Goal: Task Accomplishment & Management: Manage account settings

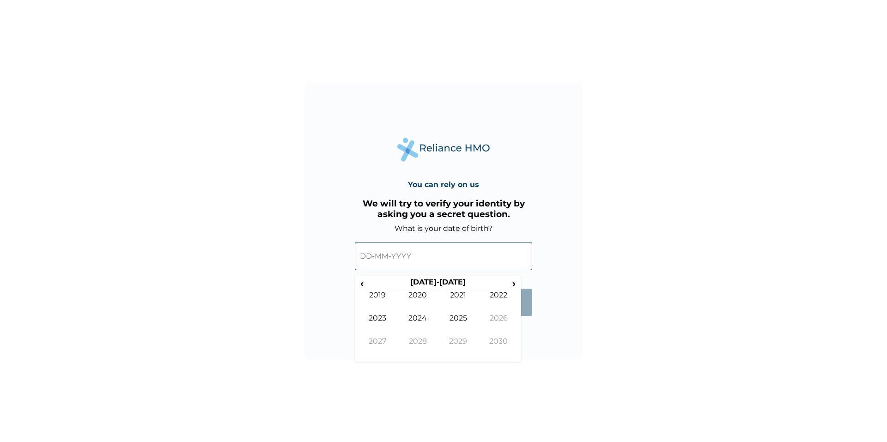
click at [421, 255] on input "text" at bounding box center [443, 256] width 177 height 28
click at [364, 283] on span "‹" at bounding box center [362, 283] width 10 height 12
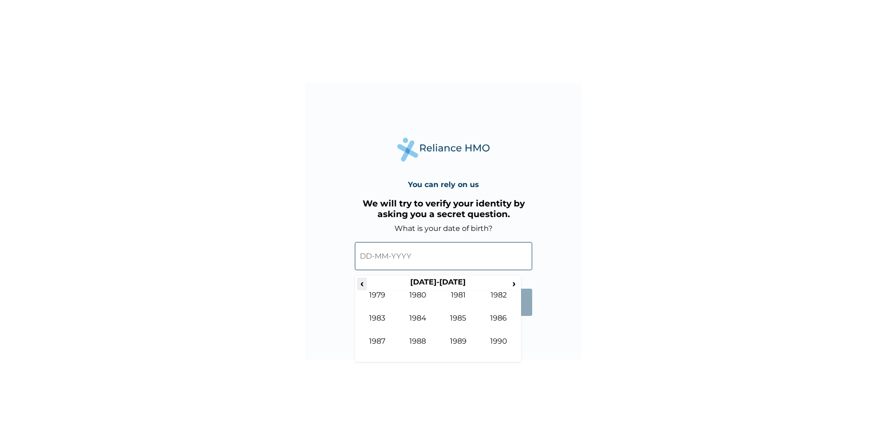
click at [364, 283] on span "‹" at bounding box center [362, 283] width 10 height 12
click at [510, 282] on span "›" at bounding box center [514, 283] width 10 height 12
click at [512, 286] on span "›" at bounding box center [514, 283] width 10 height 12
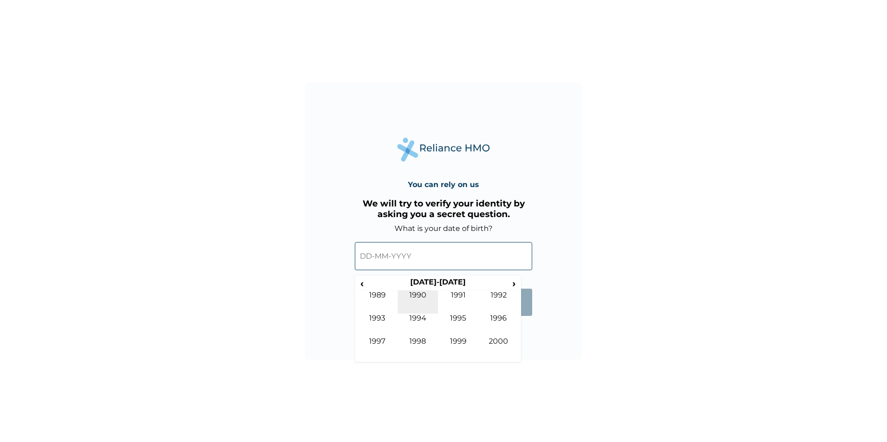
click at [416, 299] on td "1990" at bounding box center [418, 301] width 41 height 23
click at [455, 325] on td "Jul" at bounding box center [458, 325] width 41 height 23
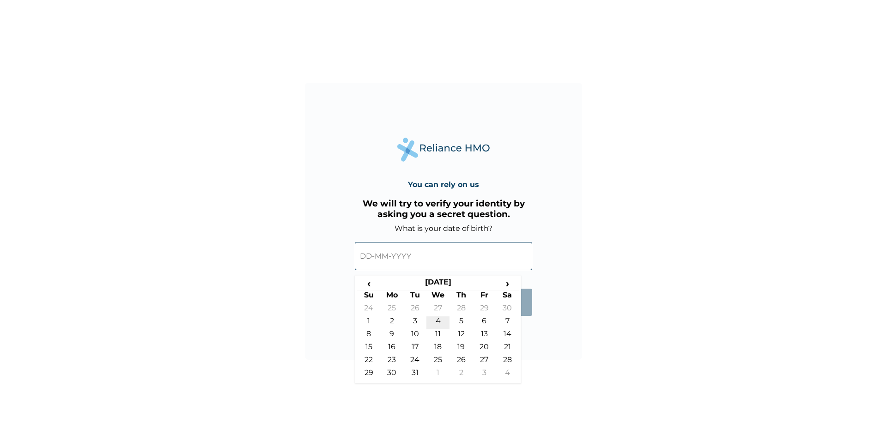
click at [433, 323] on td "4" at bounding box center [437, 322] width 23 height 13
type input "04-07-1990"
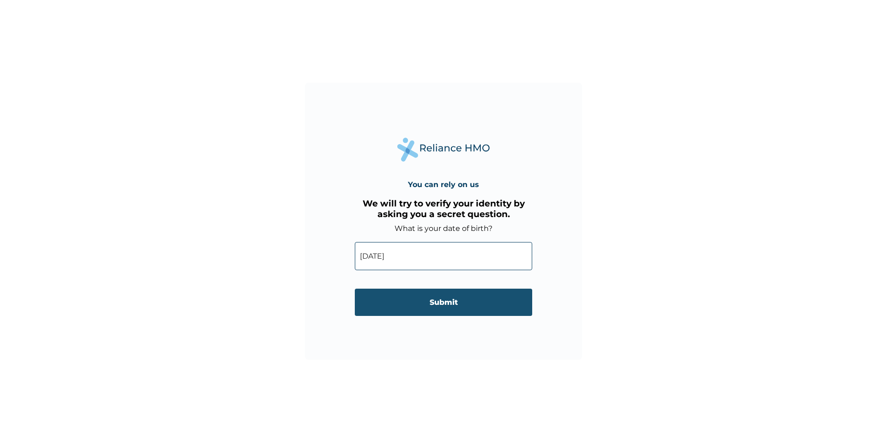
click at [445, 295] on input "Submit" at bounding box center [443, 302] width 177 height 27
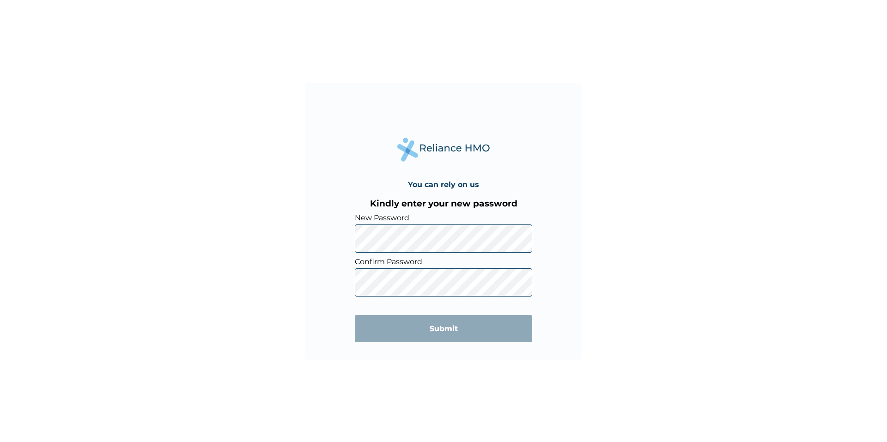
click at [302, 311] on div "You can rely on us Kindly enter your new password New Password Confirm Password…" at bounding box center [443, 221] width 887 height 442
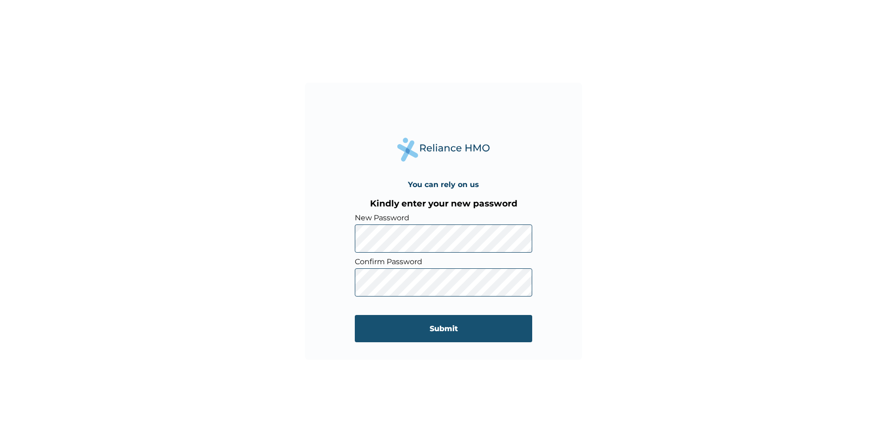
click at [458, 341] on input "Submit" at bounding box center [443, 328] width 177 height 27
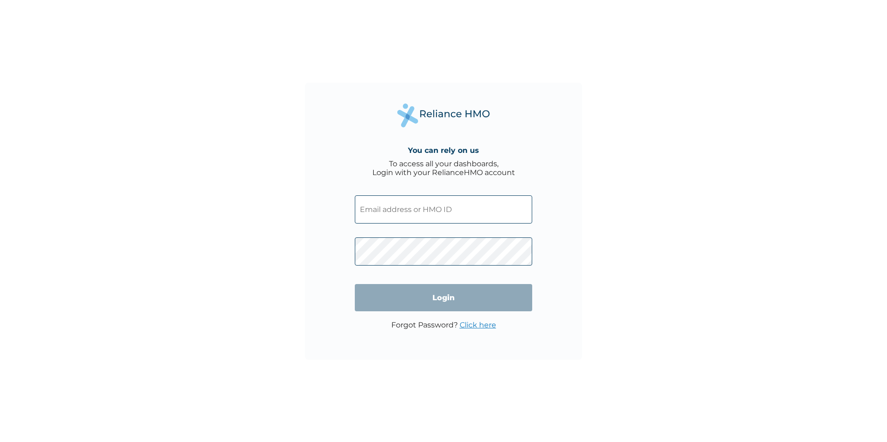
type input "XMG/10202/A"
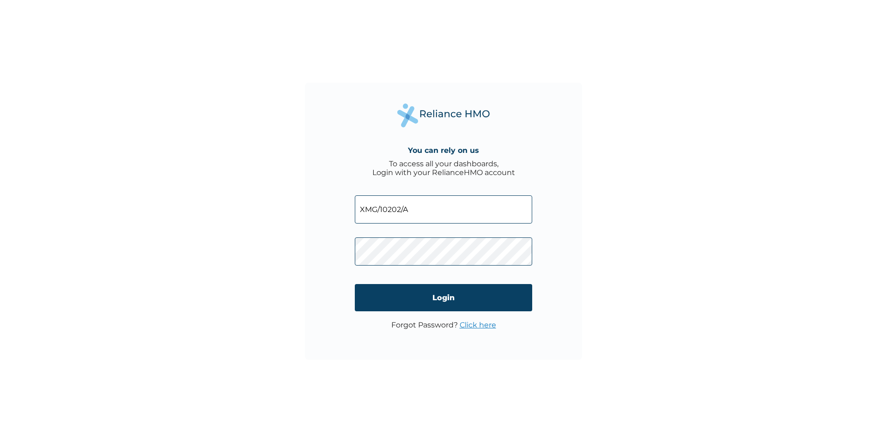
click at [759, 267] on div "You can rely on us To access all your dashboards, Login with your RelianceHMO a…" at bounding box center [443, 221] width 887 height 442
click at [447, 299] on input "Login" at bounding box center [443, 297] width 177 height 27
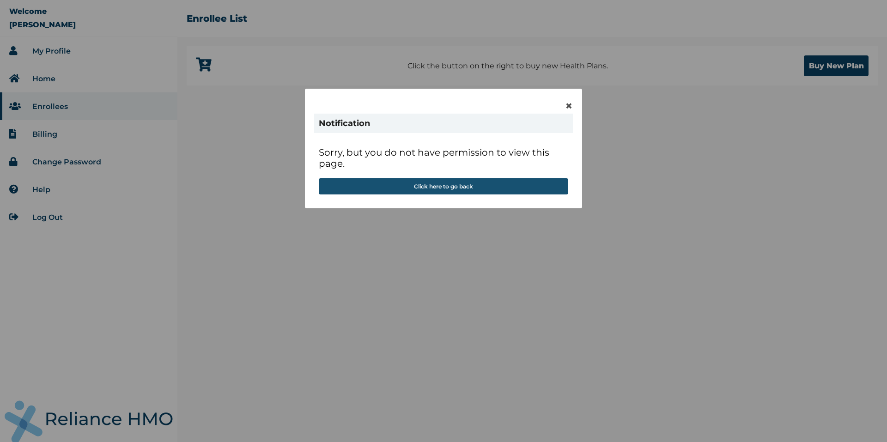
click at [432, 187] on button "Click here to go back" at bounding box center [443, 186] width 249 height 16
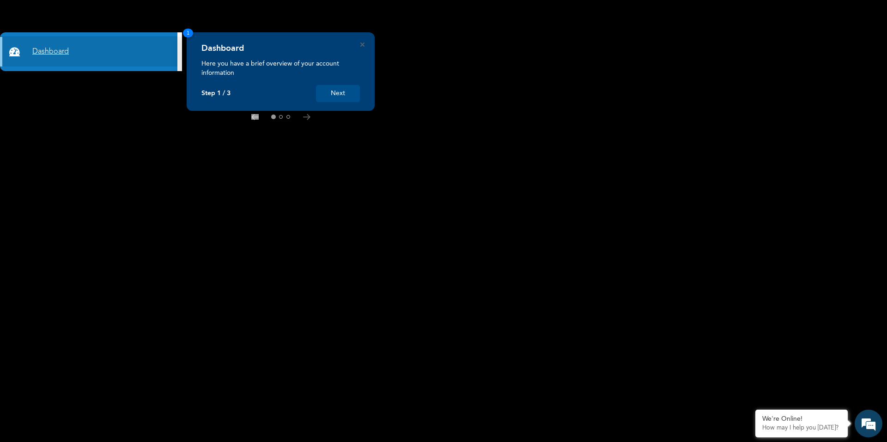
click at [106, 45] on link "Dashboard" at bounding box center [88, 52] width 177 height 30
click at [338, 87] on button "Next" at bounding box center [338, 93] width 44 height 17
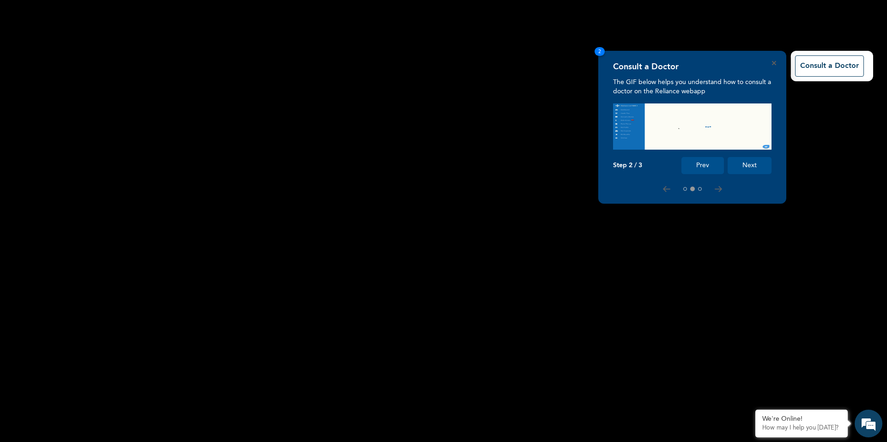
click at [747, 160] on button "Next" at bounding box center [749, 165] width 44 height 17
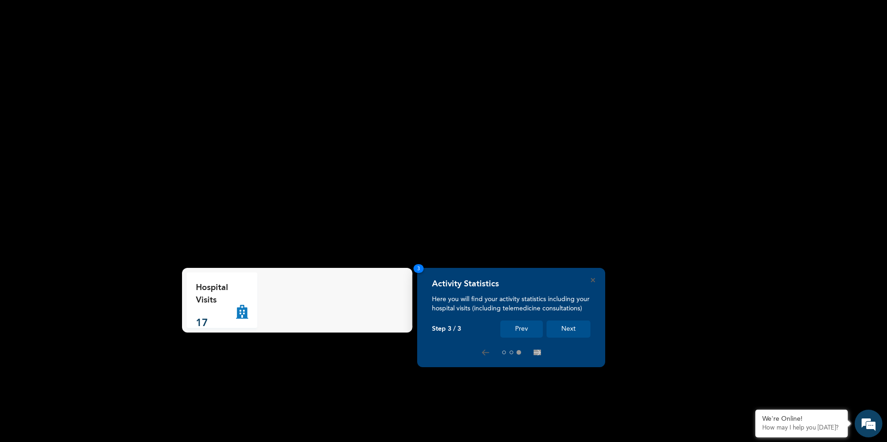
click at [567, 324] on button "Next" at bounding box center [568, 328] width 44 height 17
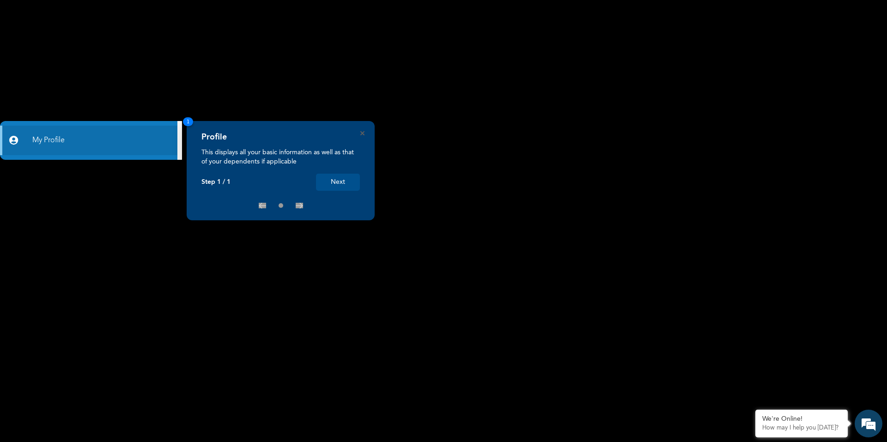
click at [332, 183] on button "Next" at bounding box center [338, 182] width 44 height 17
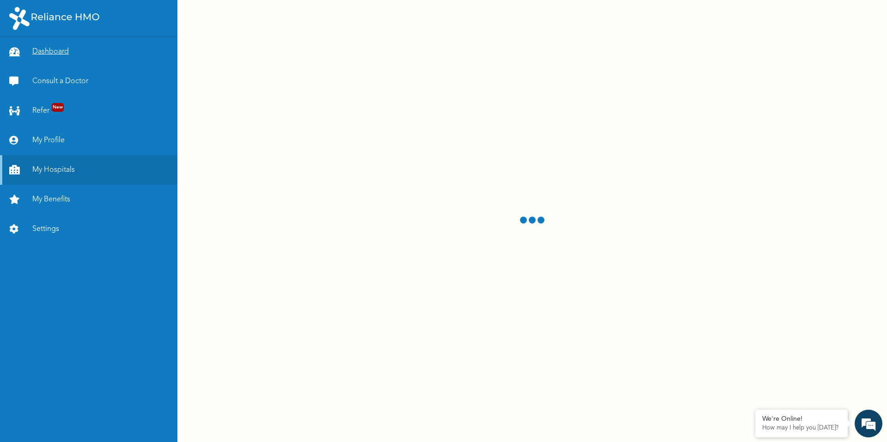
click at [72, 56] on link "Dashboard" at bounding box center [88, 52] width 177 height 30
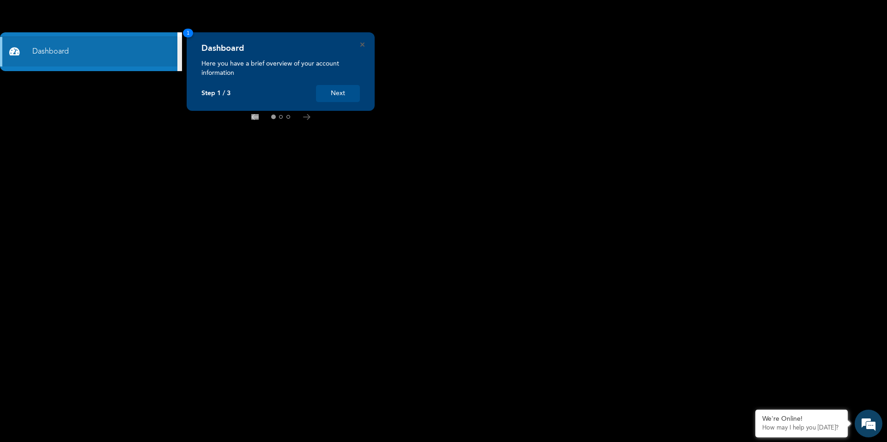
click at [332, 93] on button "Next" at bounding box center [338, 93] width 44 height 17
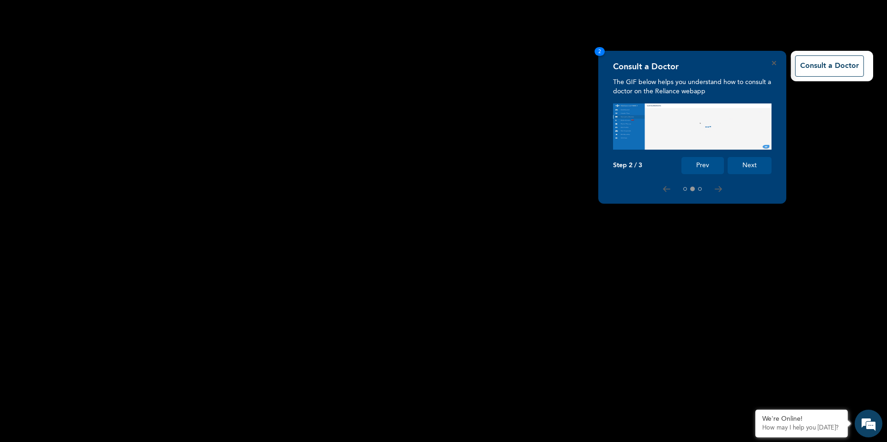
click at [760, 165] on button "Next" at bounding box center [749, 165] width 44 height 17
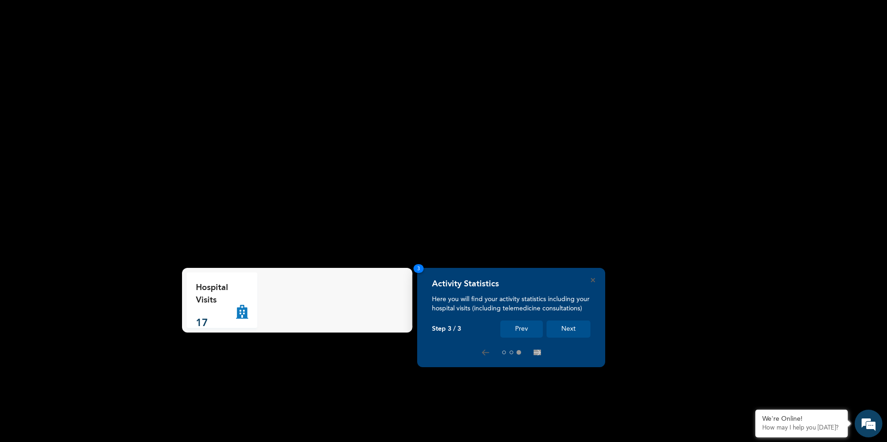
click at [574, 325] on button "Next" at bounding box center [568, 328] width 44 height 17
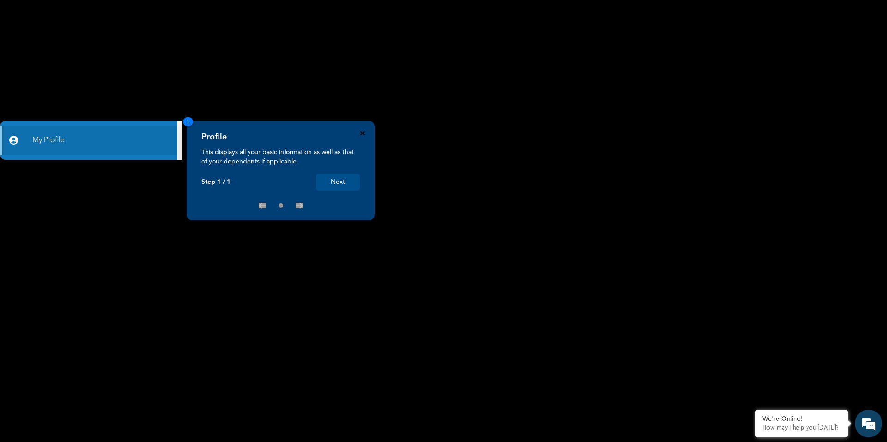
click at [361, 132] on icon "Close" at bounding box center [362, 133] width 4 height 4
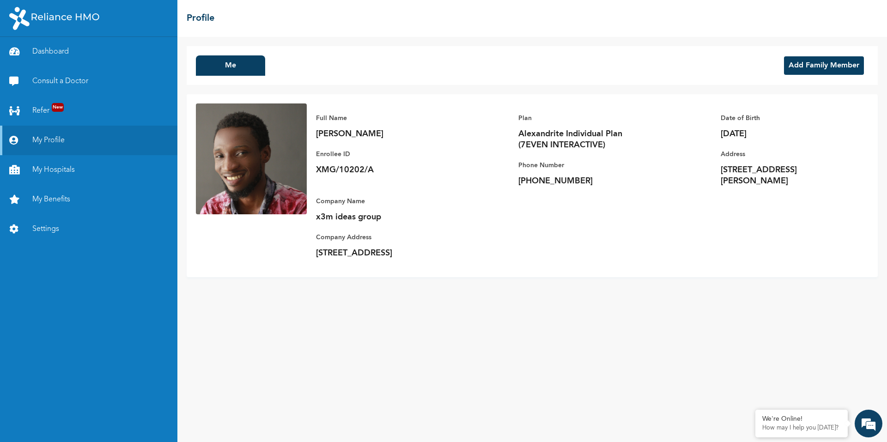
click at [824, 64] on button "Add Family Member" at bounding box center [824, 65] width 80 height 18
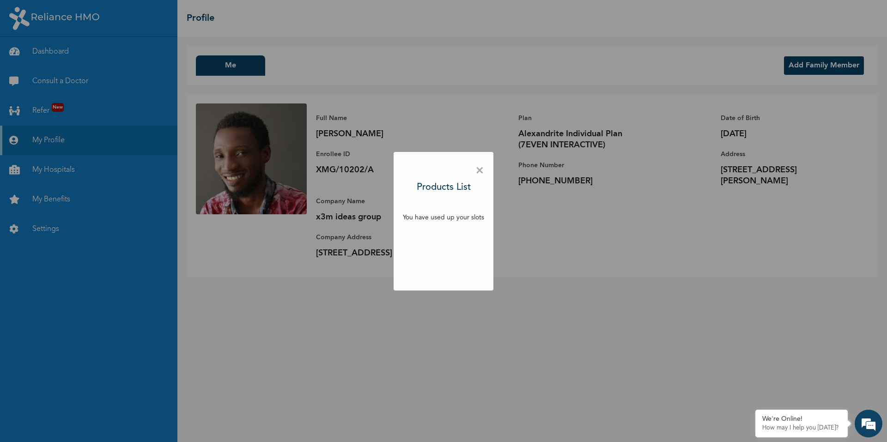
click at [550, 305] on div "× Products List You have used up your slots" at bounding box center [443, 221] width 887 height 442
click at [479, 166] on span "×" at bounding box center [479, 170] width 9 height 19
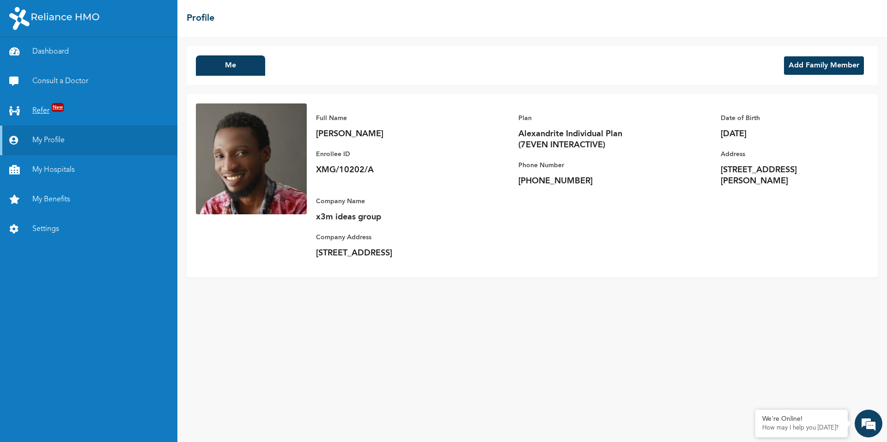
click at [91, 111] on link "Refer New" at bounding box center [88, 111] width 177 height 30
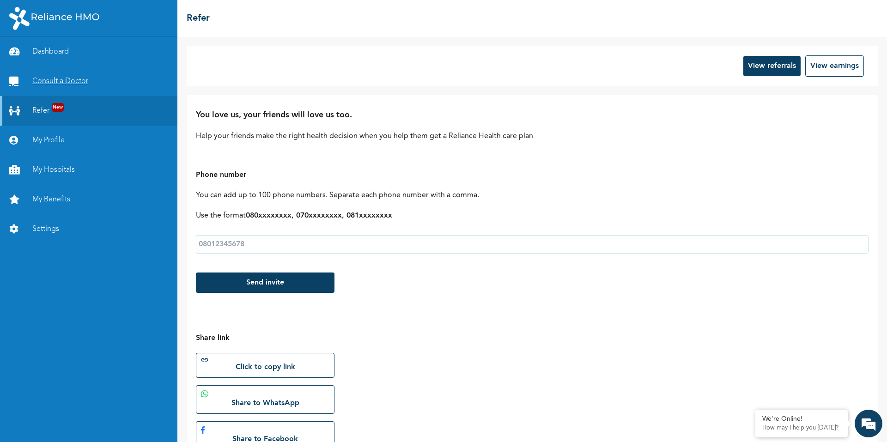
click at [103, 76] on link "Consult a Doctor" at bounding box center [88, 81] width 177 height 30
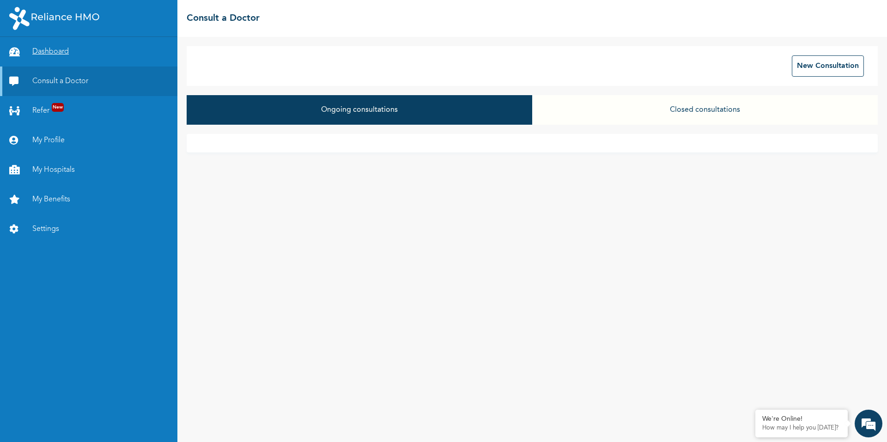
click at [60, 48] on link "Dashboard" at bounding box center [88, 52] width 177 height 30
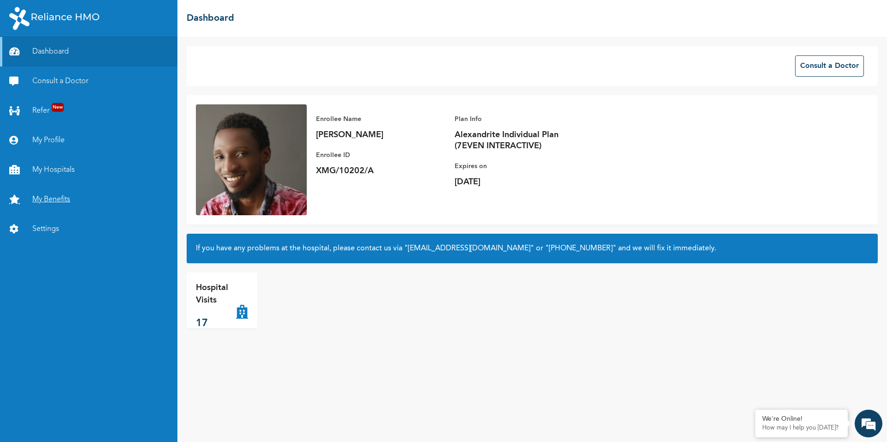
click at [65, 199] on link "My Benefits" at bounding box center [88, 200] width 177 height 30
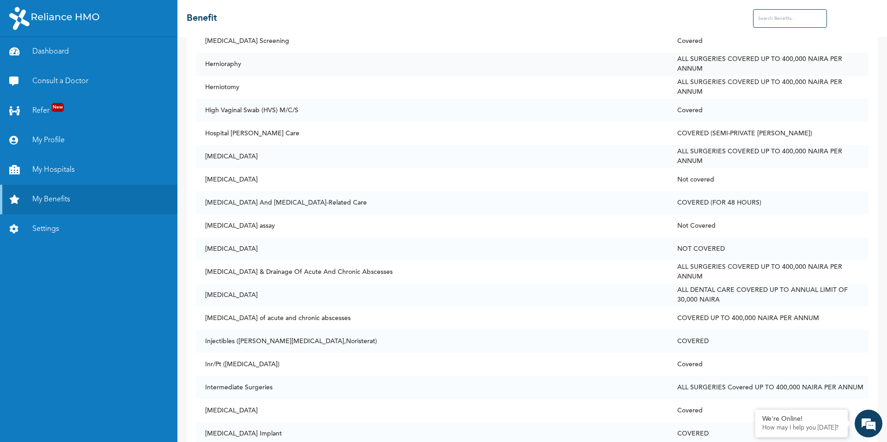
scroll to position [3029, 0]
click at [250, 275] on td "[MEDICAL_DATA] & Drainage Of Acute And Chronic Abscesses" at bounding box center [432, 271] width 472 height 23
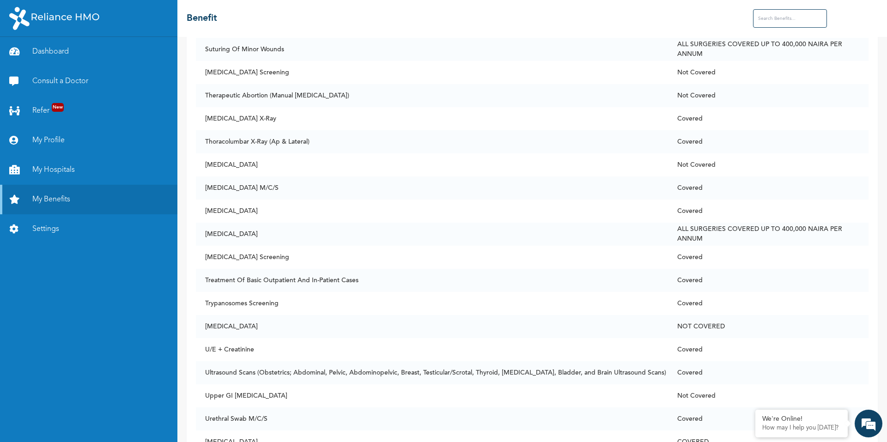
scroll to position [6554, 0]
click at [305, 276] on td "Treatment Of Basic Outpatient And In-Patient Cases" at bounding box center [432, 279] width 472 height 23
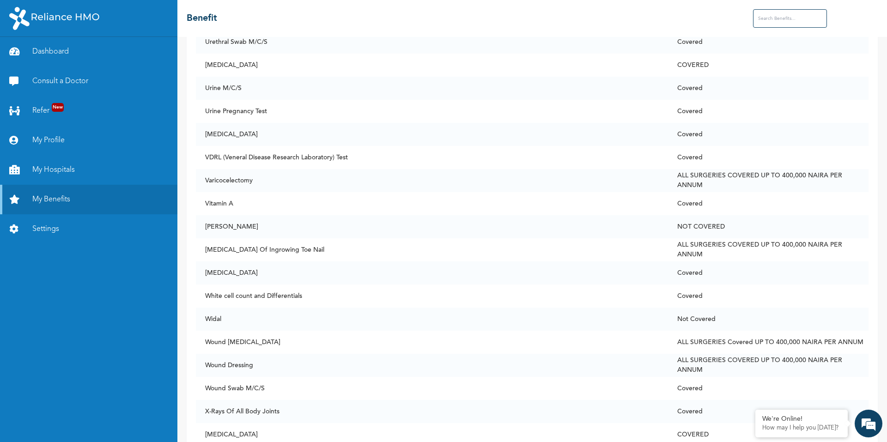
scroll to position [6959, 0]
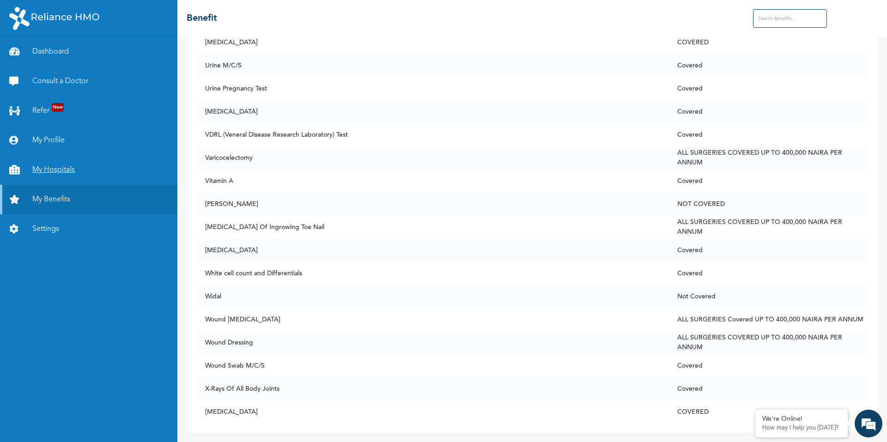
click at [64, 176] on link "My Hospitals" at bounding box center [88, 170] width 177 height 30
